Goal: Information Seeking & Learning: Compare options

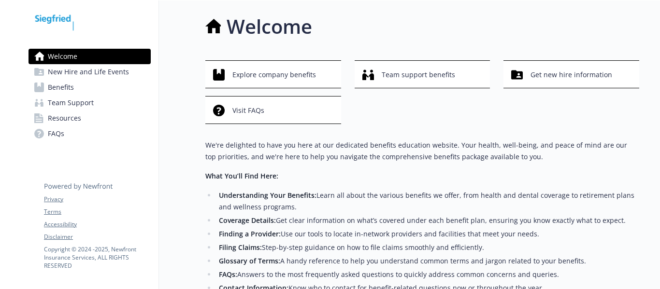
scroll to position [132, 0]
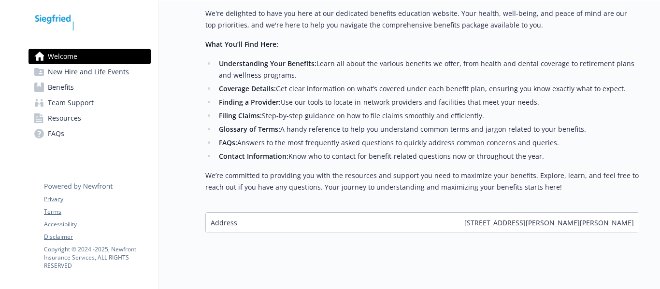
click at [67, 84] on span "Benefits" at bounding box center [61, 87] width 26 height 15
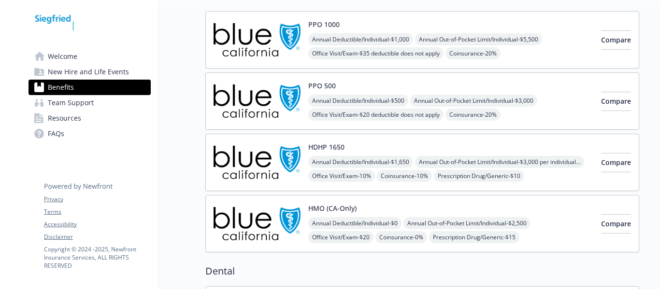
scroll to position [95, 0]
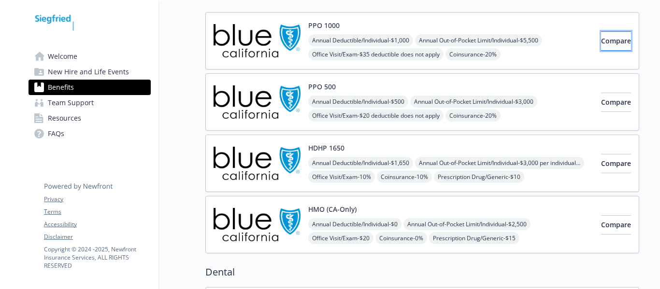
click at [601, 39] on span "Compare" at bounding box center [616, 40] width 30 height 9
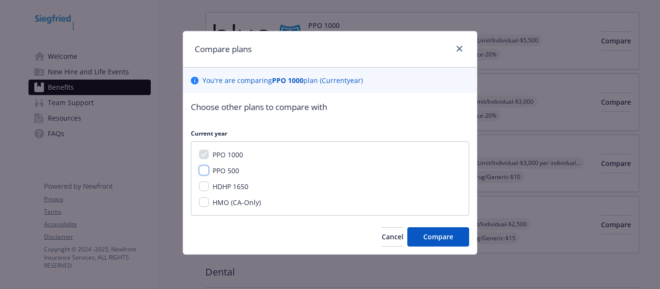
click at [208, 173] on input "PPO 500" at bounding box center [204, 171] width 10 height 10
checkbox input "true"
click at [420, 237] on button "Compare" at bounding box center [438, 237] width 62 height 19
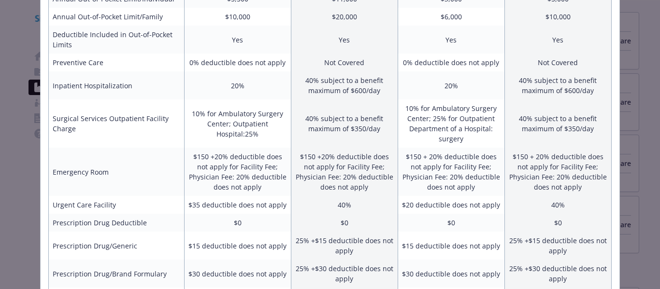
scroll to position [0, 0]
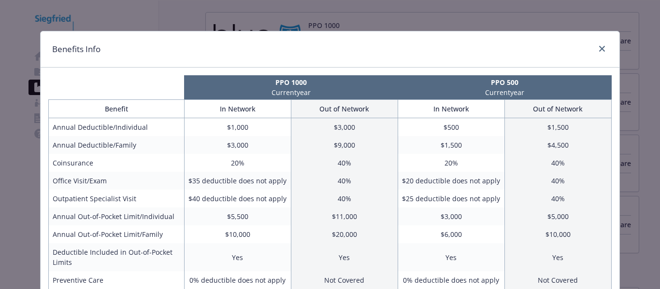
click at [597, 20] on div "Benefits Info PPO 1000 Current year PPO 500 Current year Benefit In Network Out…" at bounding box center [330, 144] width 660 height 289
click at [598, 15] on div "Benefits Info PPO 1000 Current year PPO 500 Current year Benefit In Network Out…" at bounding box center [330, 144] width 660 height 289
click at [597, 17] on div "Benefits Info PPO 1000 Current year PPO 500 Current year Benefit In Network Out…" at bounding box center [330, 144] width 660 height 289
click at [599, 52] on link "close" at bounding box center [602, 49] width 12 height 12
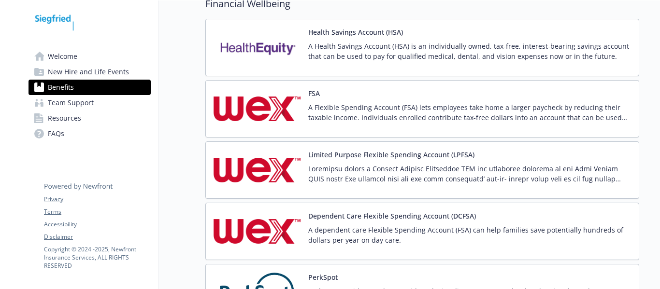
scroll to position [1372, 0]
click at [393, 108] on p "A Flexible Spending Account (FSA) lets employees take home a larger paycheck by…" at bounding box center [469, 112] width 323 height 20
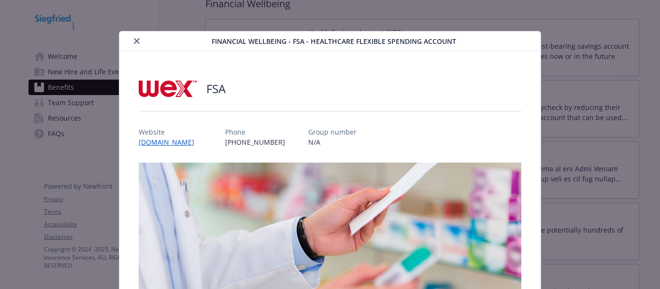
scroll to position [29, 0]
